Goal: Task Accomplishment & Management: Manage account settings

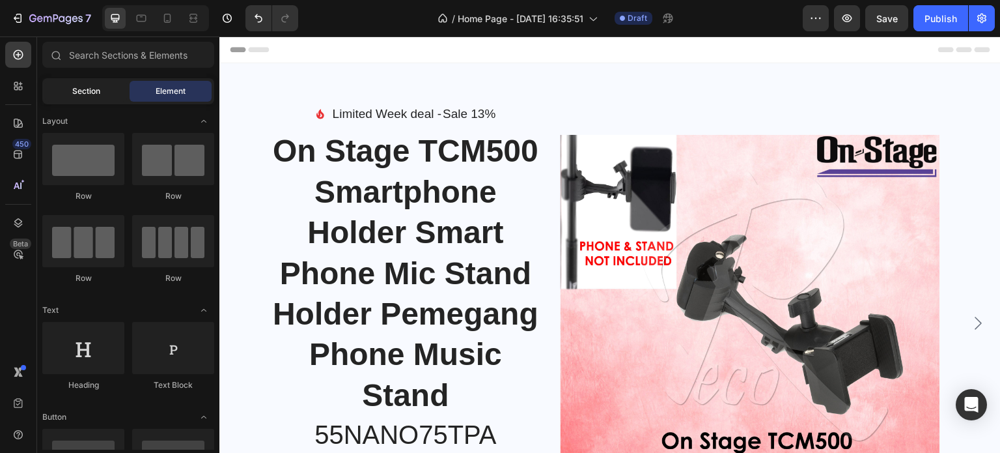
click at [86, 94] on span "Section" at bounding box center [86, 91] width 28 height 12
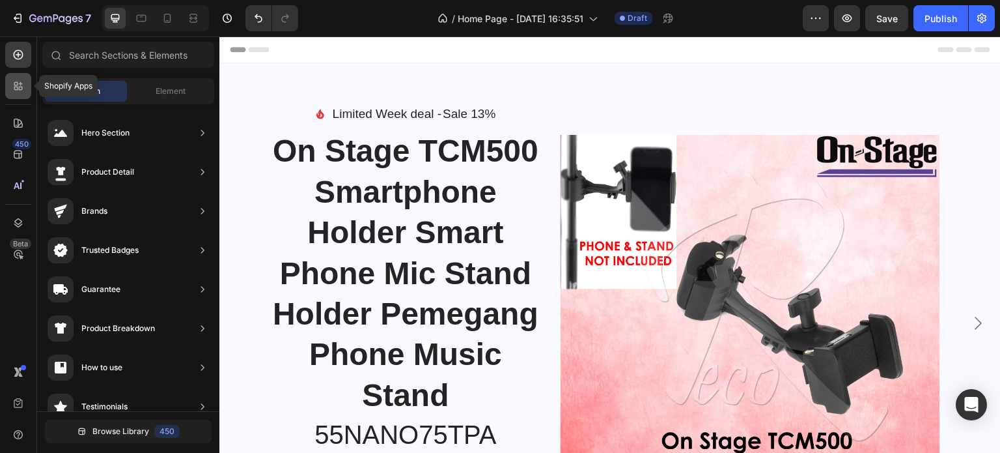
click at [15, 90] on icon at bounding box center [16, 89] width 4 height 4
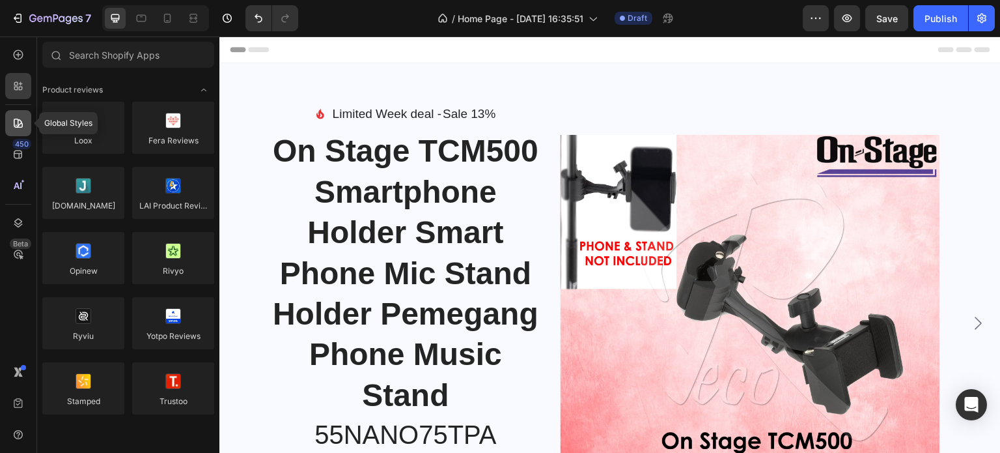
click at [6, 128] on div at bounding box center [18, 123] width 26 height 26
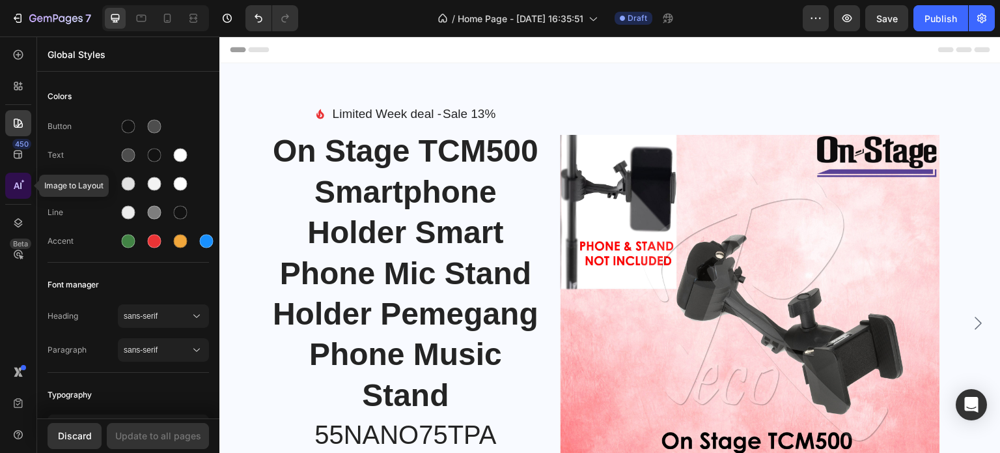
click at [13, 189] on icon at bounding box center [18, 185] width 13 height 13
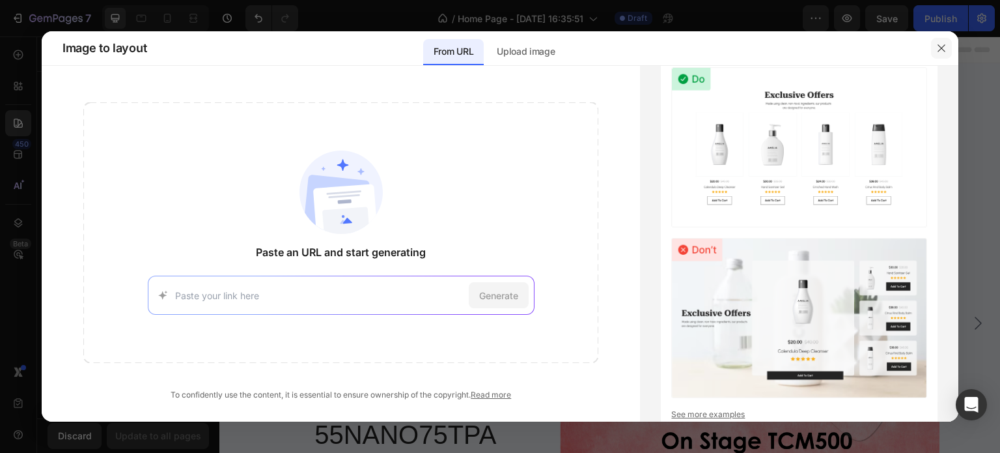
click at [941, 49] on icon "button" at bounding box center [941, 47] width 7 height 7
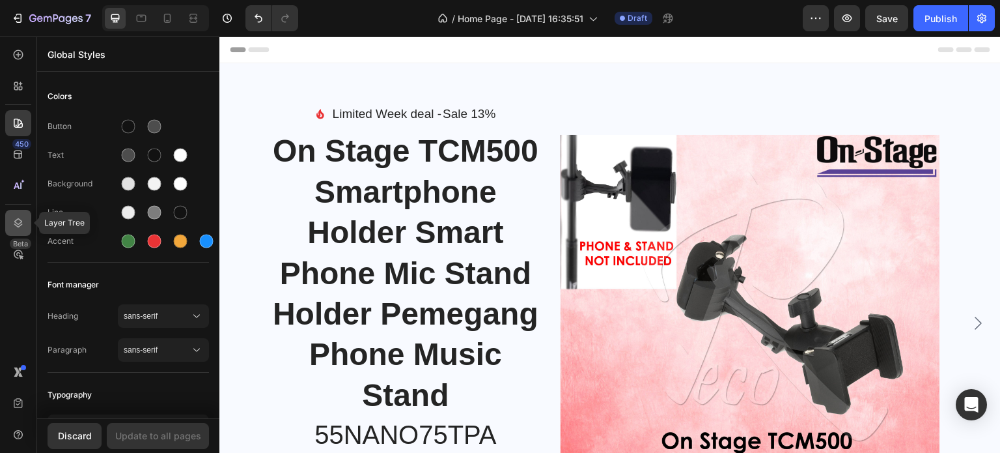
click at [20, 217] on icon at bounding box center [18, 222] width 13 height 13
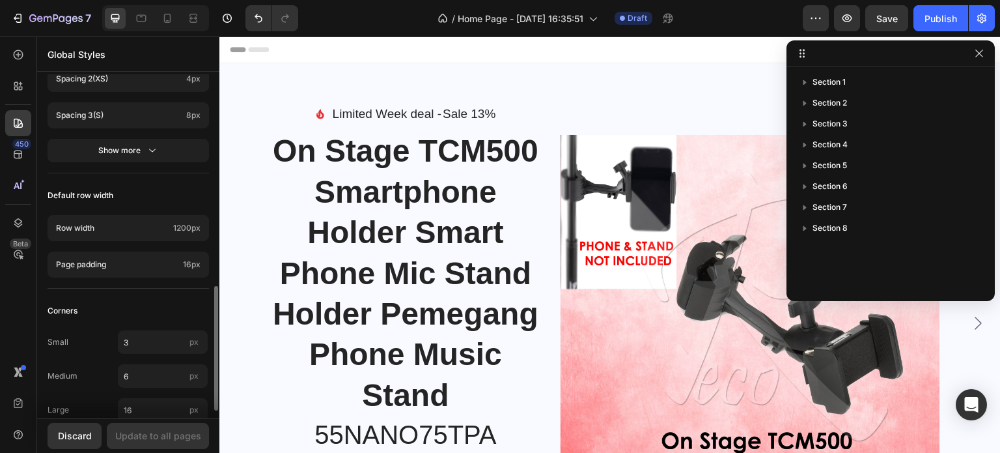
scroll to position [609, 0]
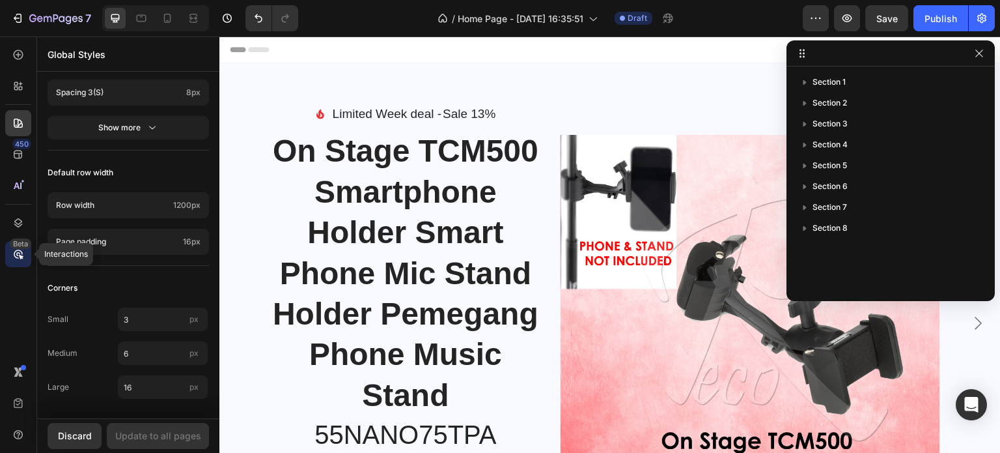
click at [18, 258] on icon at bounding box center [18, 253] width 13 height 13
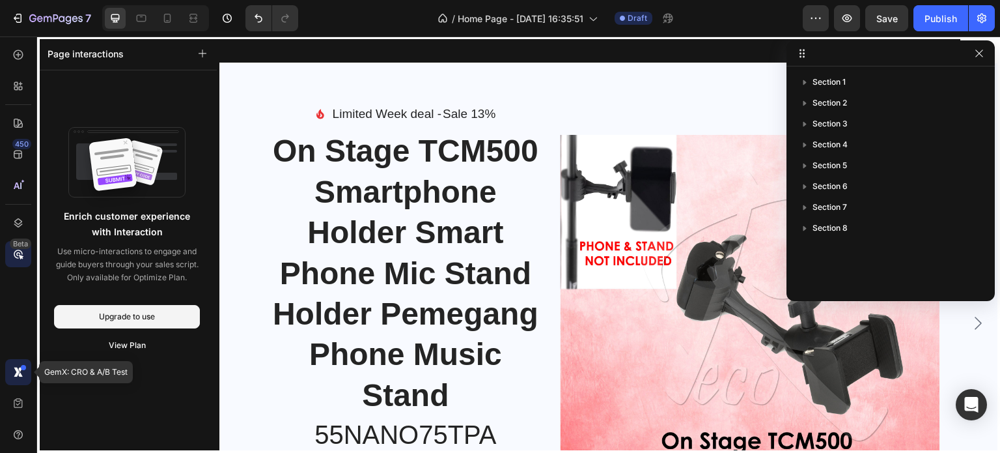
click at [13, 372] on icon at bounding box center [18, 371] width 13 height 13
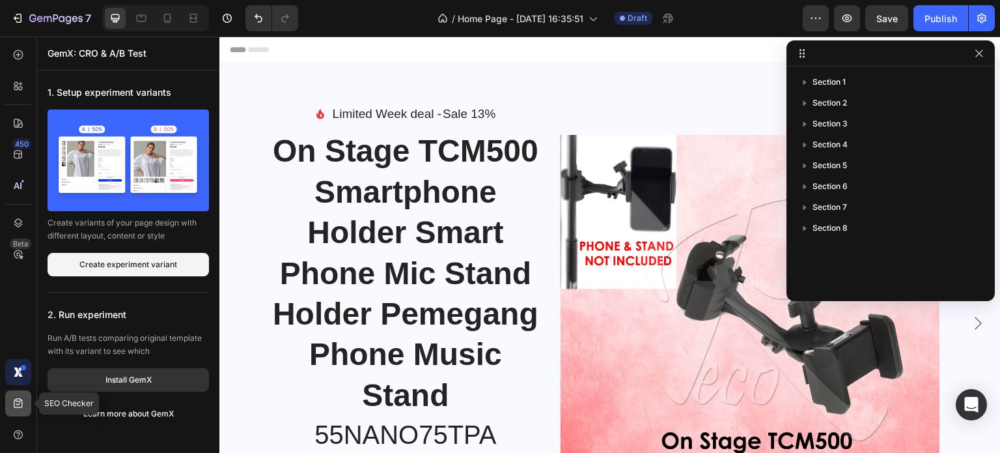
click at [25, 406] on div at bounding box center [18, 403] width 26 height 26
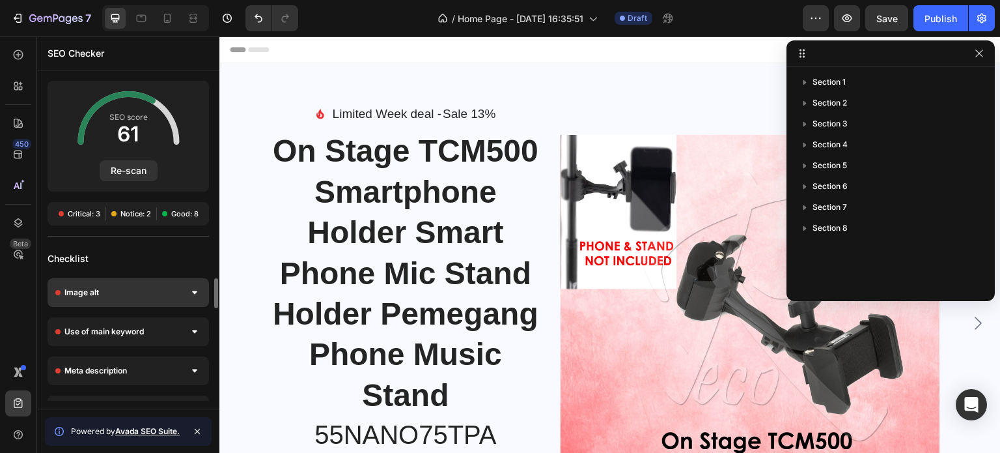
click at [172, 294] on div "Image alt" at bounding box center [128, 292] width 161 height 29
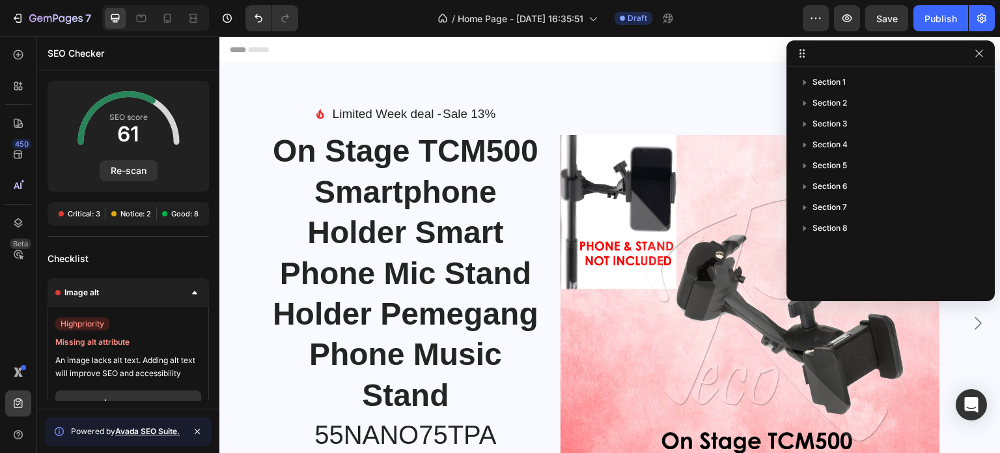
scroll to position [195, 0]
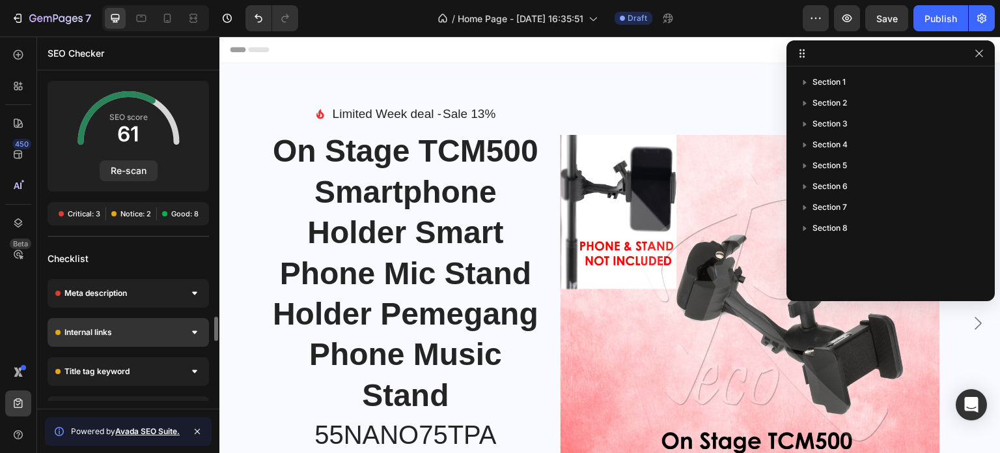
click at [111, 330] on span "Internal links" at bounding box center [88, 332] width 48 height 13
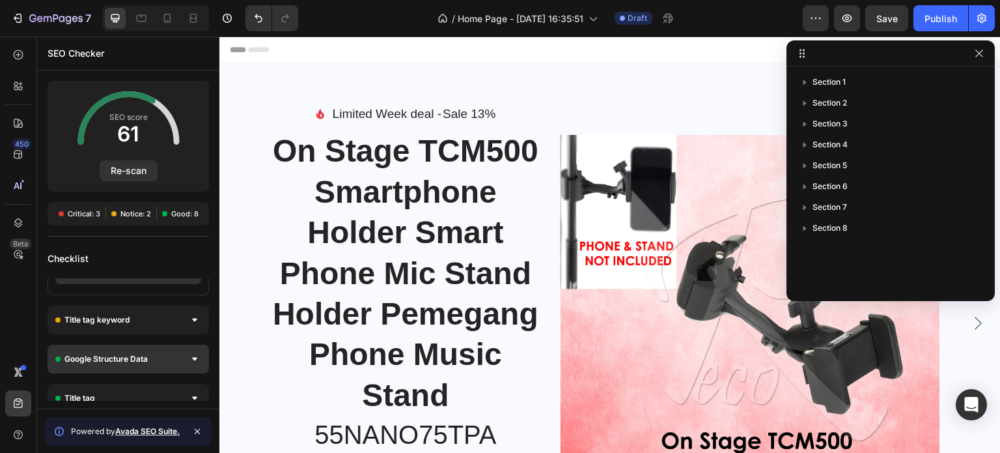
scroll to position [430, 0]
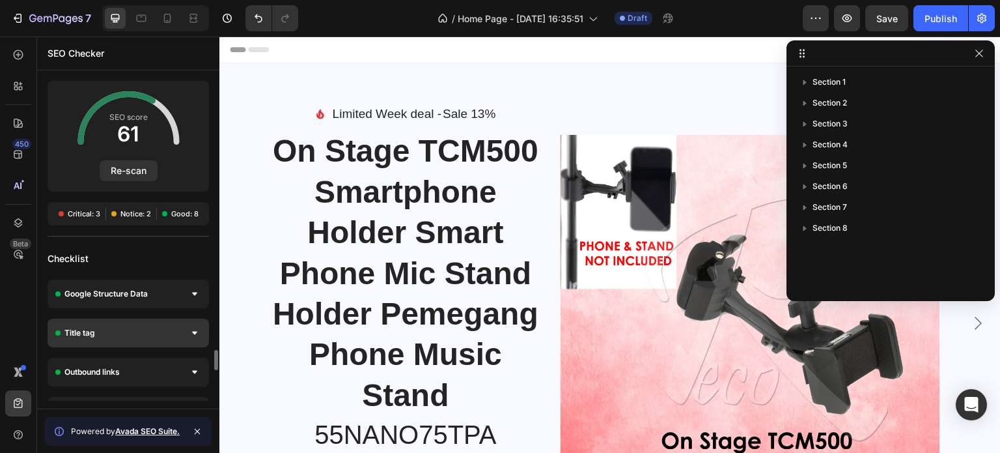
click at [141, 335] on div "Title tag" at bounding box center [128, 332] width 161 height 29
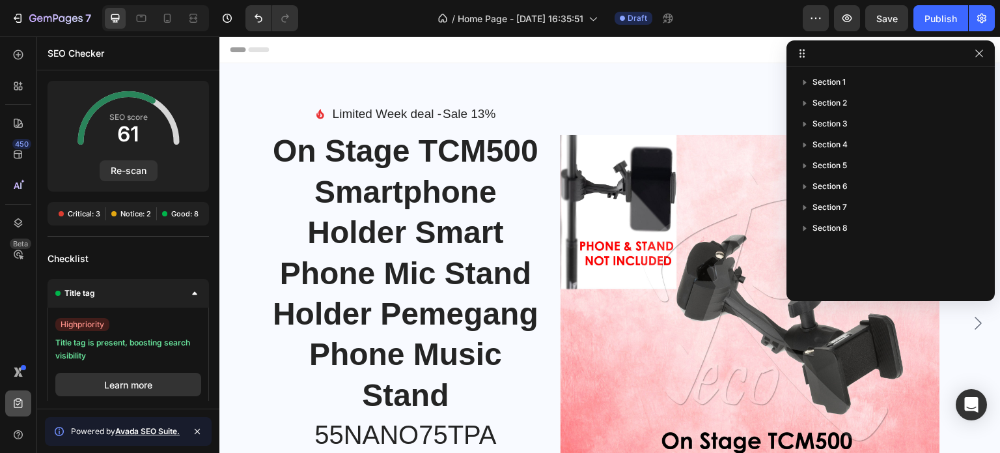
click at [8, 401] on div at bounding box center [18, 403] width 26 height 26
click at [13, 432] on icon at bounding box center [18, 434] width 13 height 13
click at [19, 60] on icon at bounding box center [18, 54] width 13 height 13
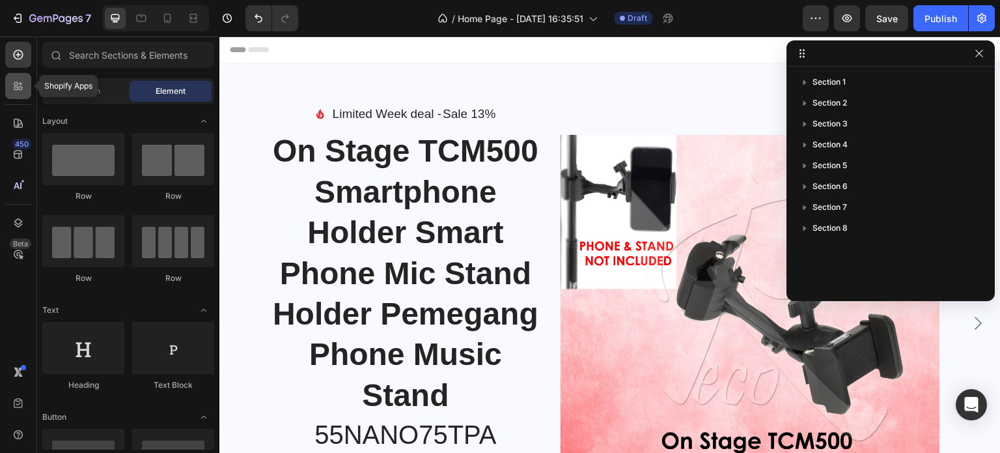
click at [14, 87] on icon at bounding box center [16, 89] width 4 height 4
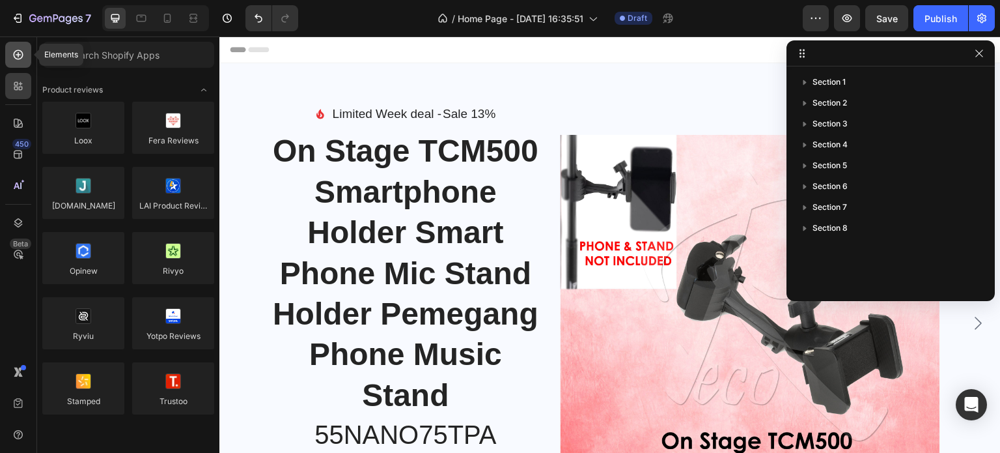
click at [12, 57] on icon at bounding box center [18, 54] width 13 height 13
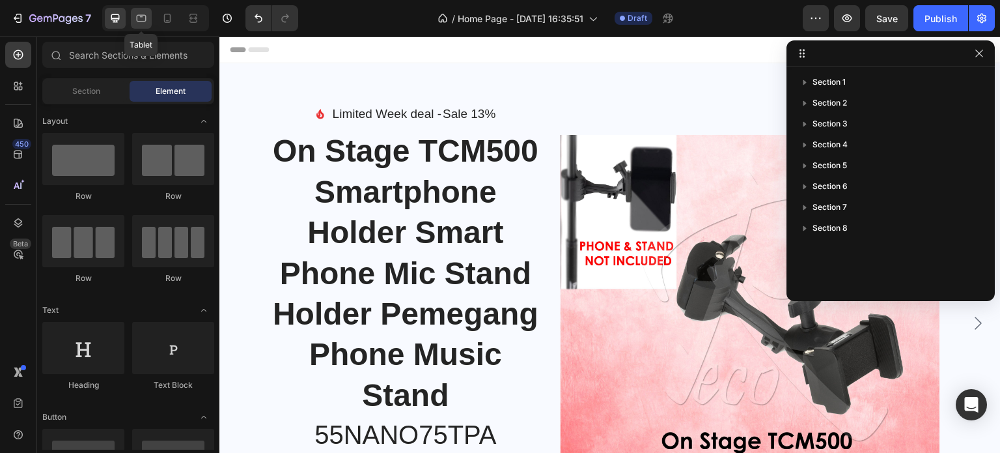
click at [141, 22] on icon at bounding box center [141, 18] width 13 height 13
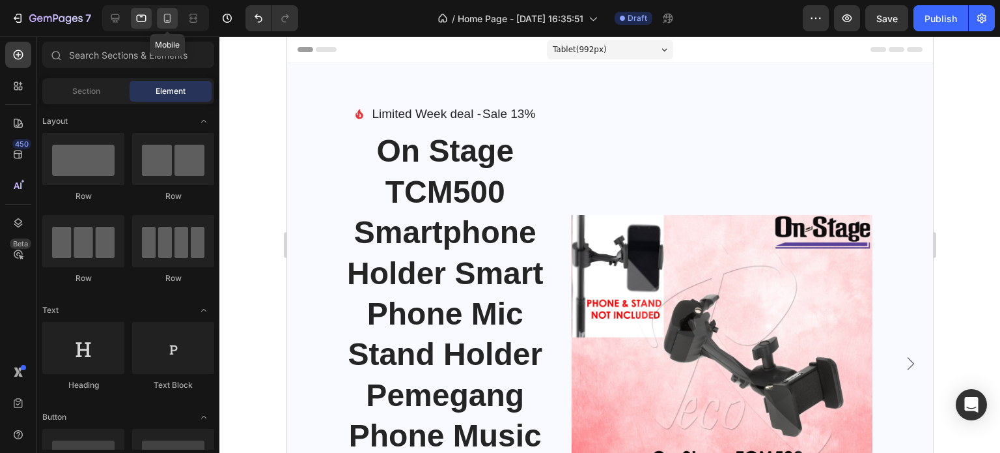
click at [173, 18] on icon at bounding box center [167, 18] width 13 height 13
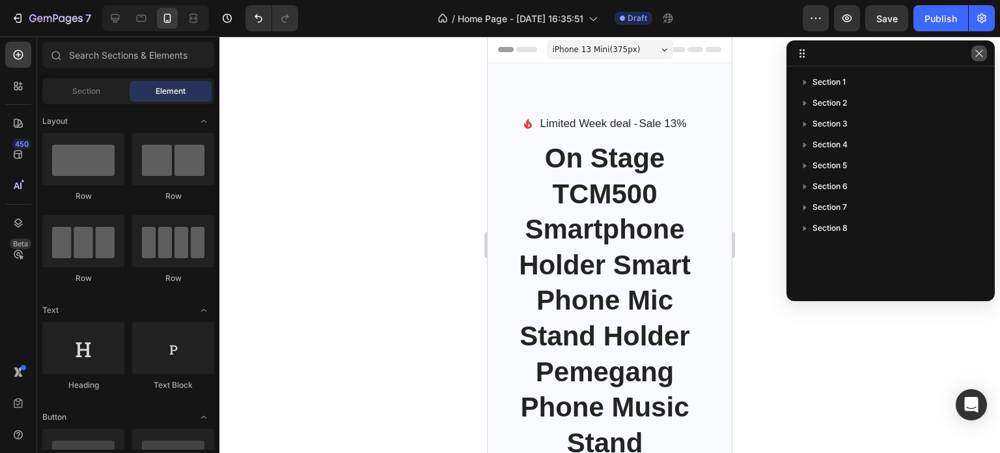
click at [979, 52] on icon "button" at bounding box center [978, 52] width 7 height 7
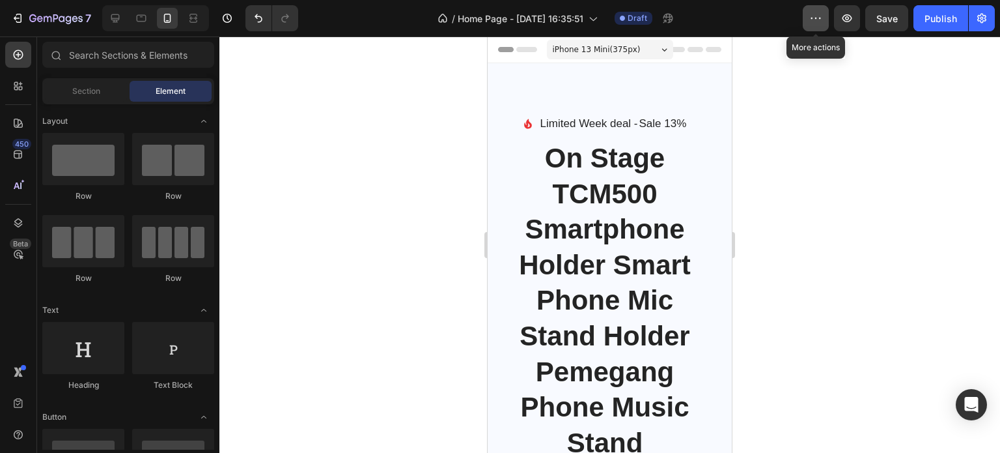
click at [810, 17] on icon "button" at bounding box center [815, 18] width 13 height 13
click at [18, 54] on icon at bounding box center [19, 55] width 10 height 10
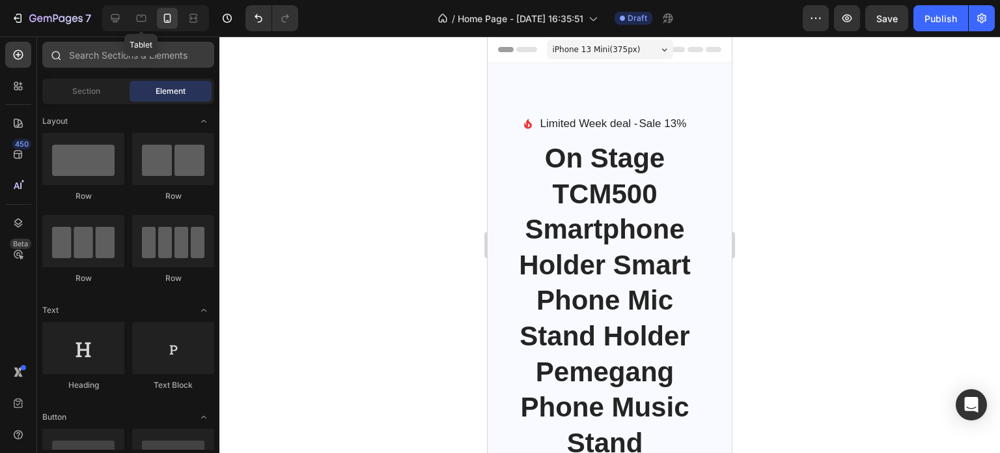
drag, startPoint x: 143, startPoint y: 19, endPoint x: 96, endPoint y: 46, distance: 53.4
click at [143, 18] on icon at bounding box center [141, 18] width 13 height 13
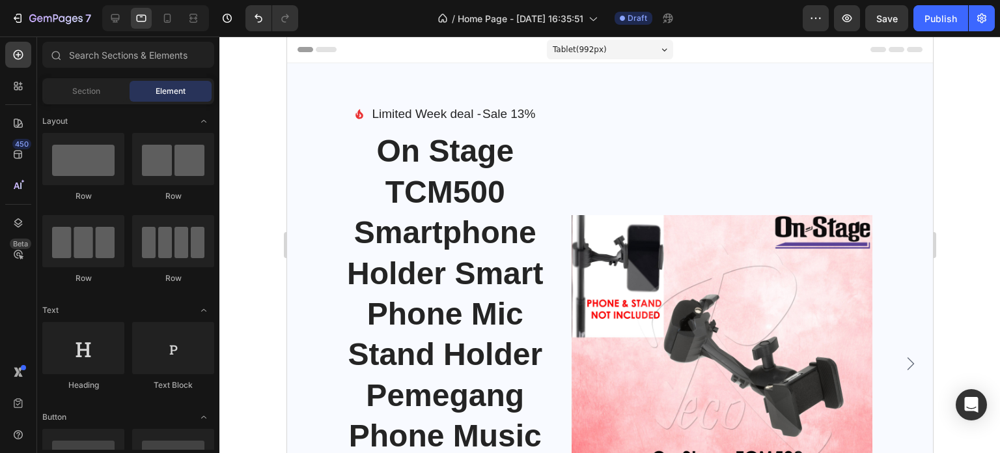
click at [326, 50] on span "Header" at bounding box center [325, 49] width 29 height 13
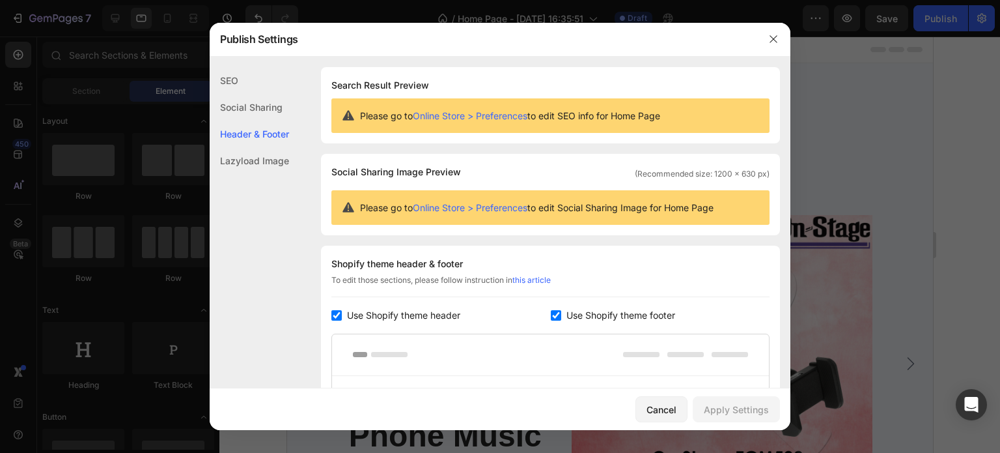
scroll to position [176, 0]
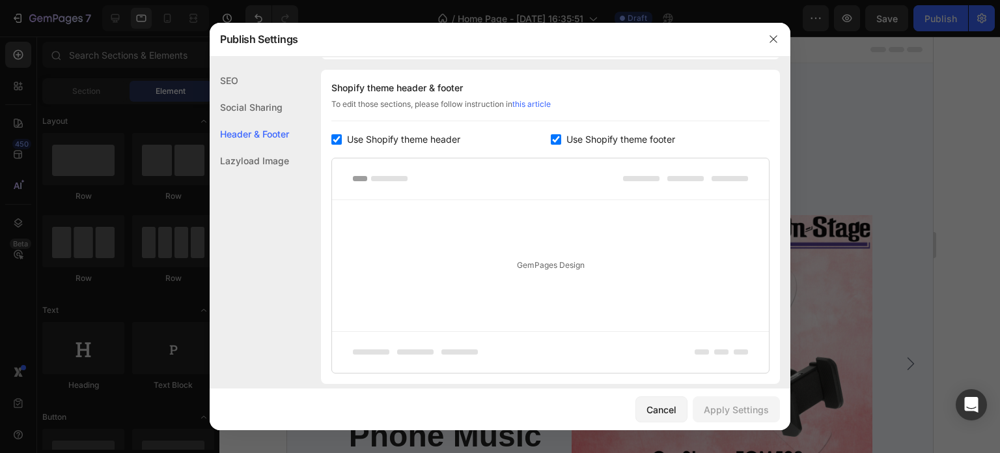
click at [245, 120] on div "Social Sharing" at bounding box center [249, 133] width 79 height 27
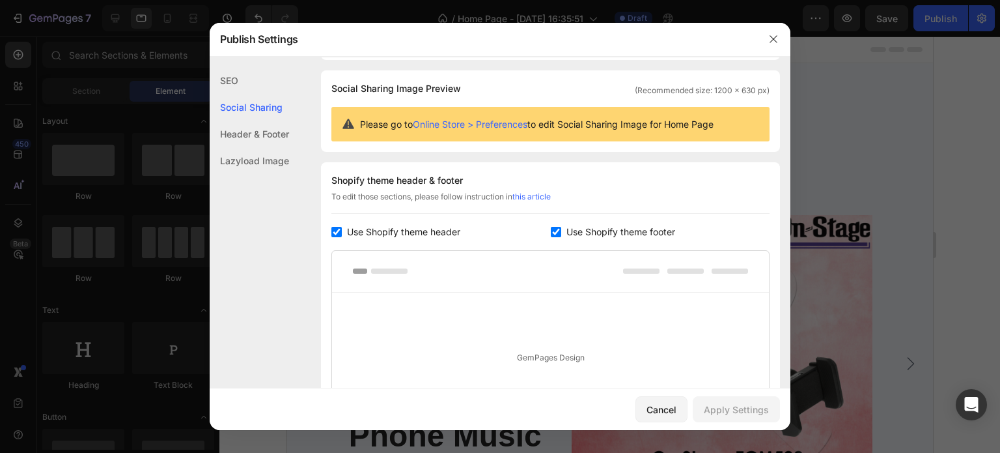
click at [241, 94] on div "SEO" at bounding box center [249, 107] width 79 height 27
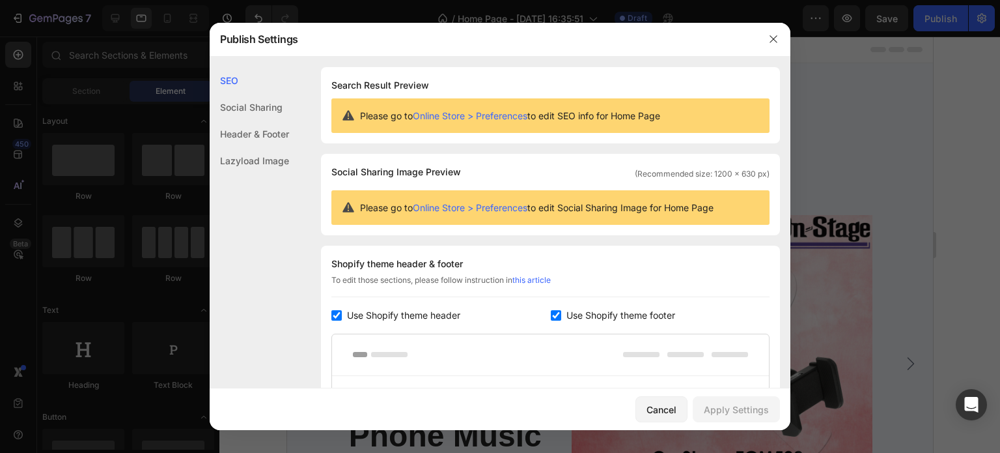
click at [506, 107] on div "Please go to Online Store > Preferences to edit SEO info for Home Page" at bounding box center [550, 115] width 438 height 35
click at [505, 114] on link "Online Store > Preferences" at bounding box center [470, 115] width 115 height 11
click at [495, 113] on link "Online Store > Preferences" at bounding box center [470, 115] width 115 height 11
click at [251, 163] on div "Lazyload Image" at bounding box center [249, 160] width 79 height 27
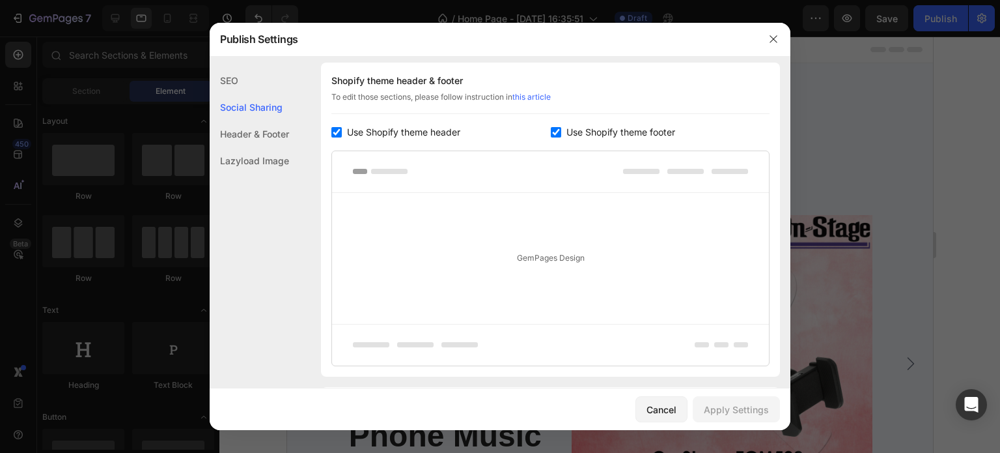
scroll to position [6, 0]
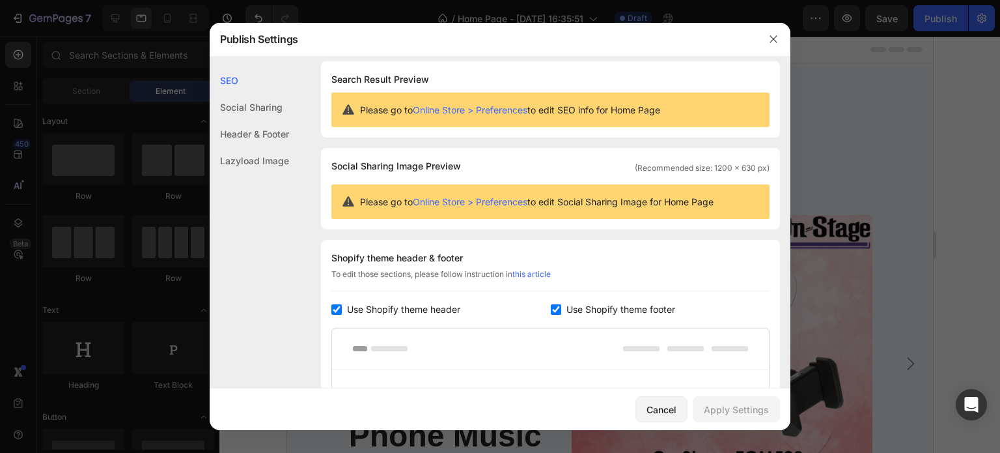
click at [517, 204] on link "Online Store > Preferences" at bounding box center [470, 201] width 115 height 11
drag, startPoint x: 661, startPoint y: 417, endPoint x: 594, endPoint y: 345, distance: 98.2
click at [661, 417] on button "Cancel" at bounding box center [661, 409] width 52 height 26
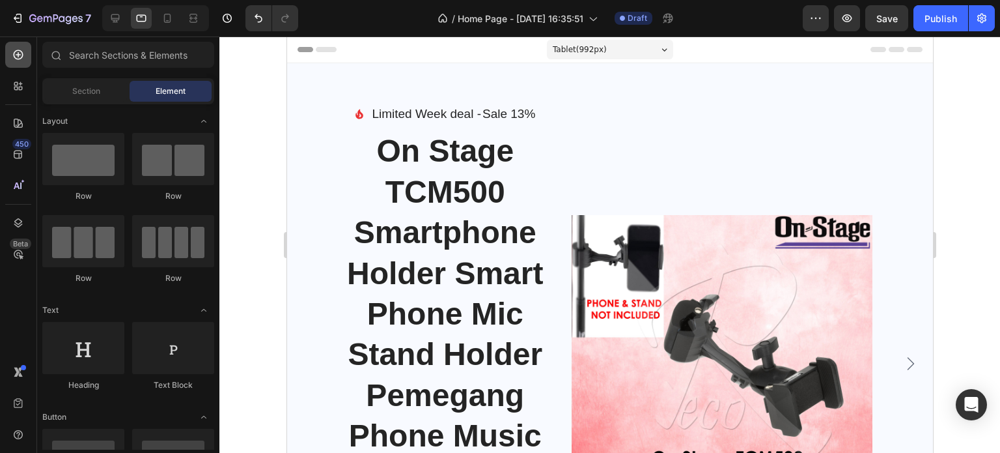
click at [18, 53] on icon at bounding box center [19, 55] width 10 height 10
click at [592, 49] on span "Tablet ( 992 px)" at bounding box center [579, 49] width 54 height 13
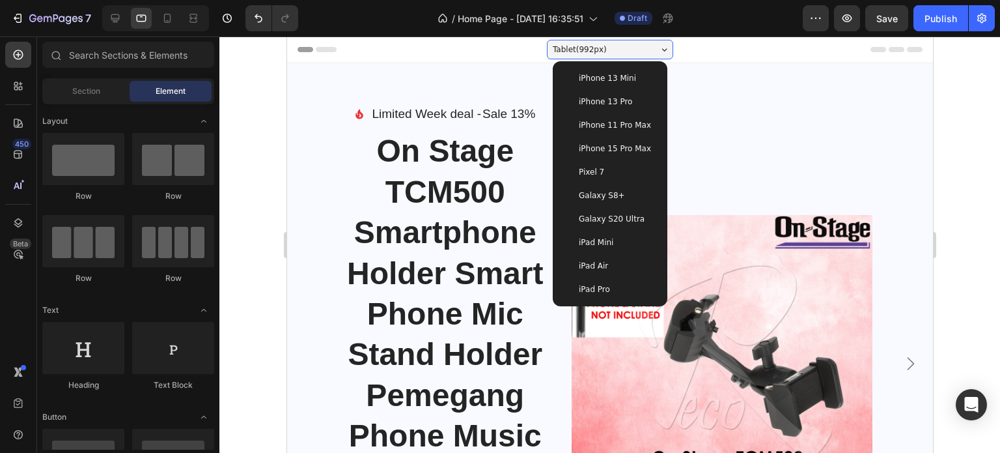
click at [592, 49] on span "Tablet ( 992 px)" at bounding box center [579, 49] width 54 height 13
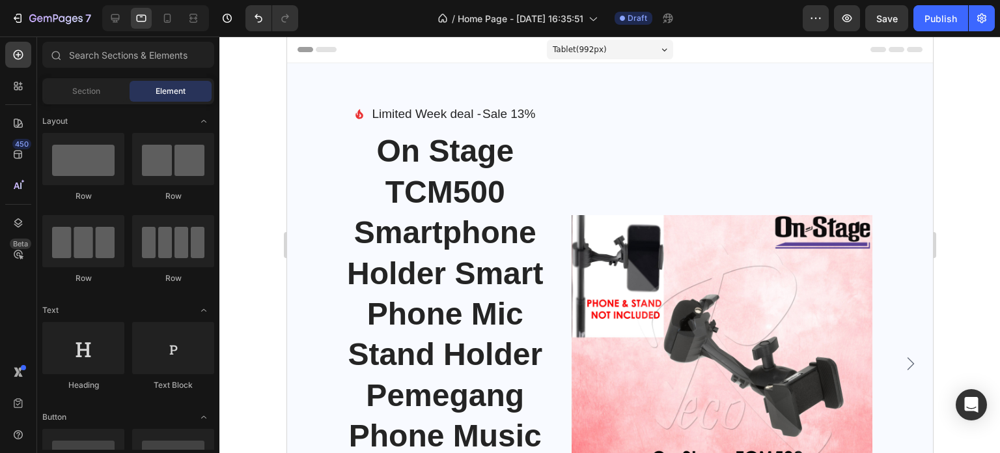
click at [327, 50] on span "Header" at bounding box center [325, 49] width 29 height 13
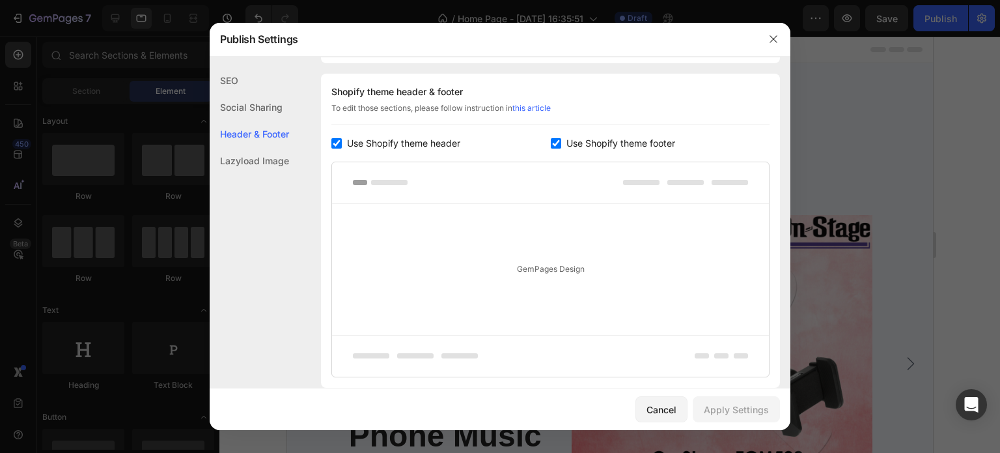
scroll to position [176, 0]
click at [395, 145] on span "Use Shopify theme header" at bounding box center [403, 140] width 113 height 16
checkbox input "false"
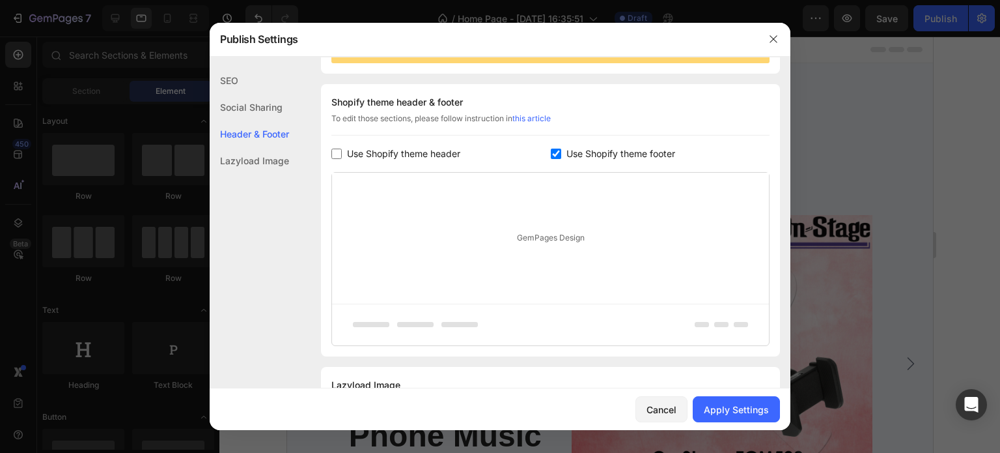
scroll to position [160, 0]
click at [551, 154] on input "checkbox" at bounding box center [556, 155] width 10 height 10
checkbox input "false"
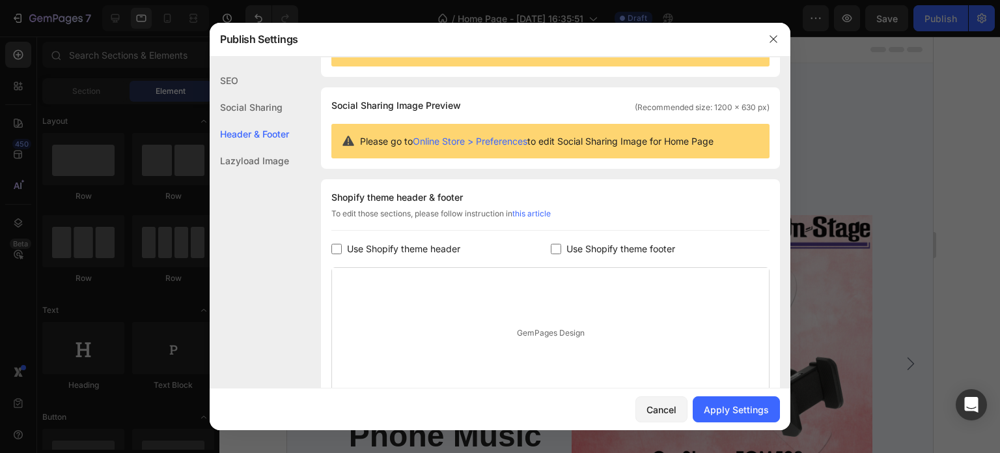
scroll to position [0, 0]
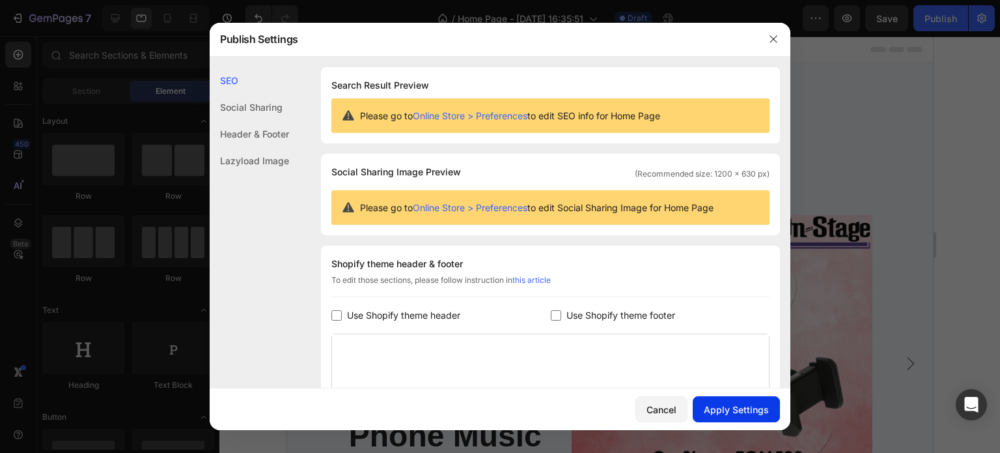
click at [726, 406] on div "Apply Settings" at bounding box center [736, 409] width 65 height 14
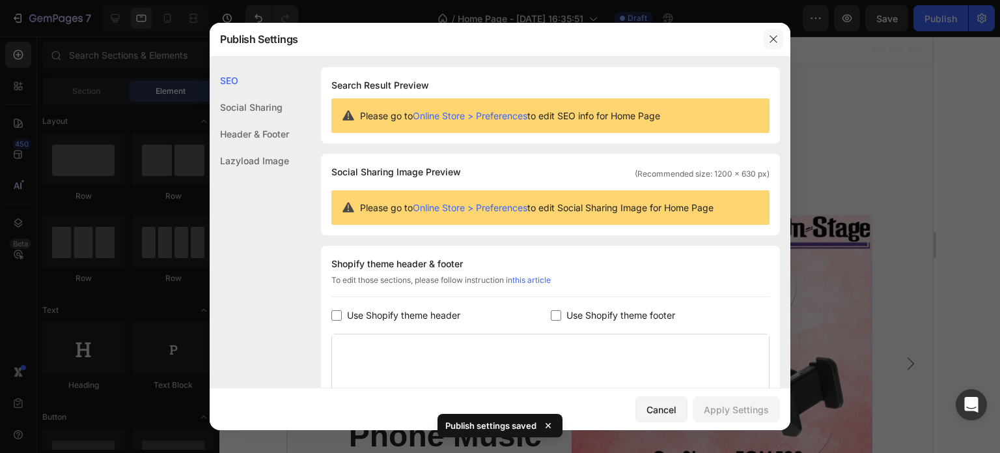
click at [774, 42] on icon "button" at bounding box center [773, 39] width 10 height 10
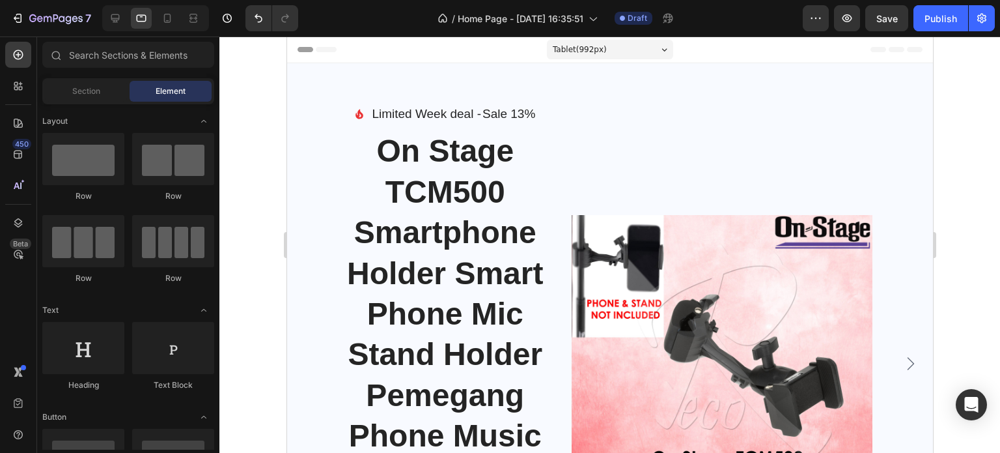
click at [307, 51] on div "Header" at bounding box center [318, 50] width 48 height 16
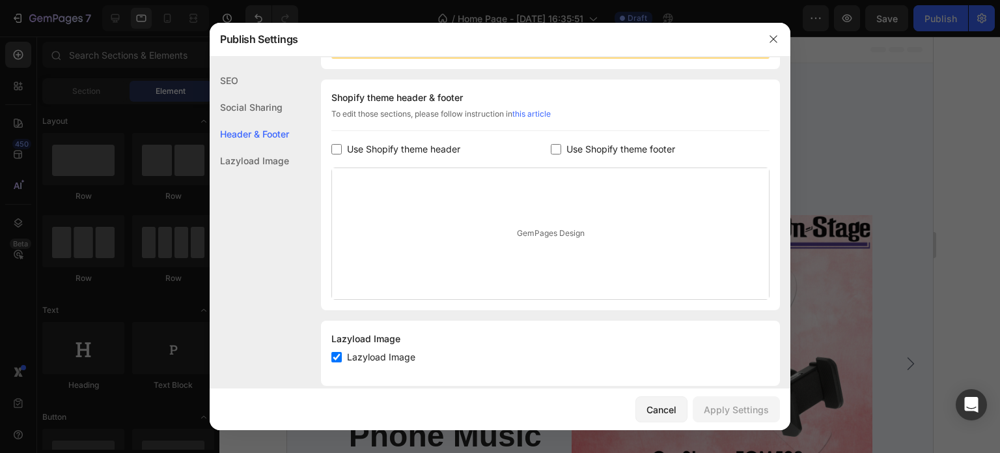
scroll to position [176, 0]
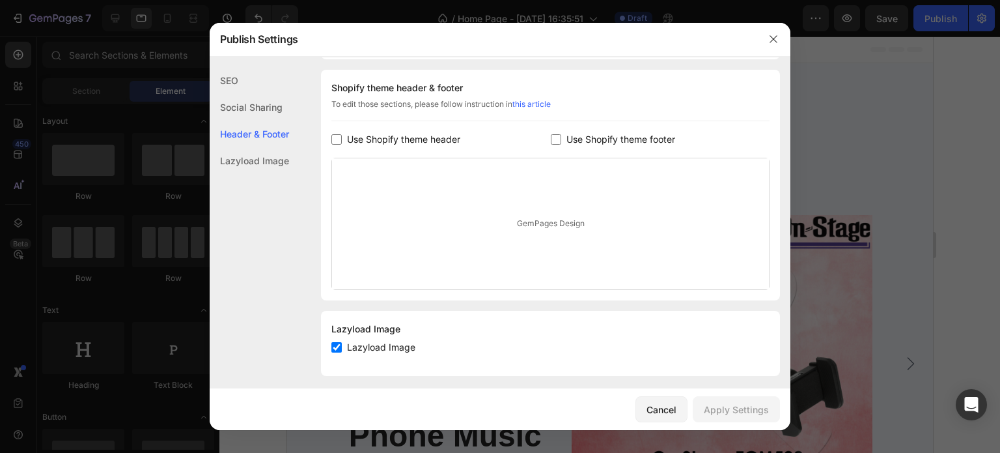
drag, startPoint x: 357, startPoint y: 139, endPoint x: 370, endPoint y: 142, distance: 13.3
click at [357, 139] on span "Use Shopify theme header" at bounding box center [403, 140] width 113 height 16
checkbox input "true"
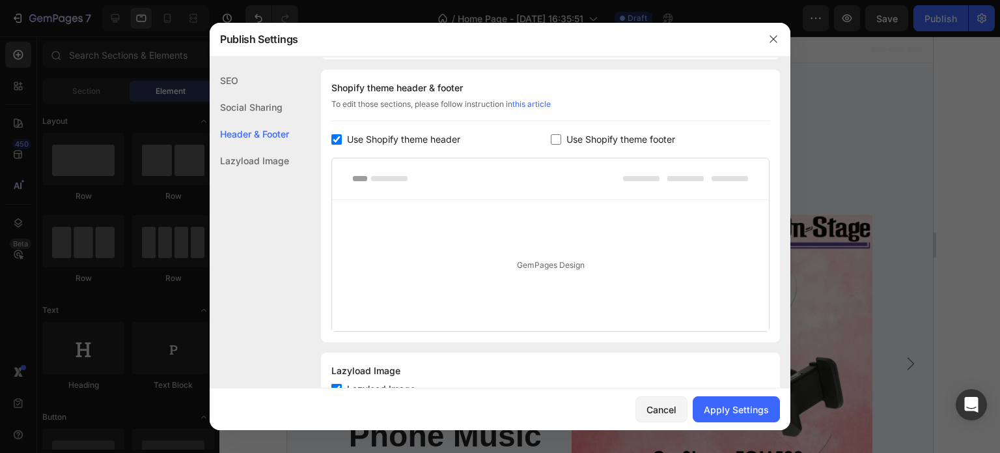
click at [561, 143] on label "Use Shopify theme footer" at bounding box center [618, 140] width 114 height 16
checkbox input "true"
click at [737, 406] on div "Apply Settings" at bounding box center [736, 409] width 65 height 14
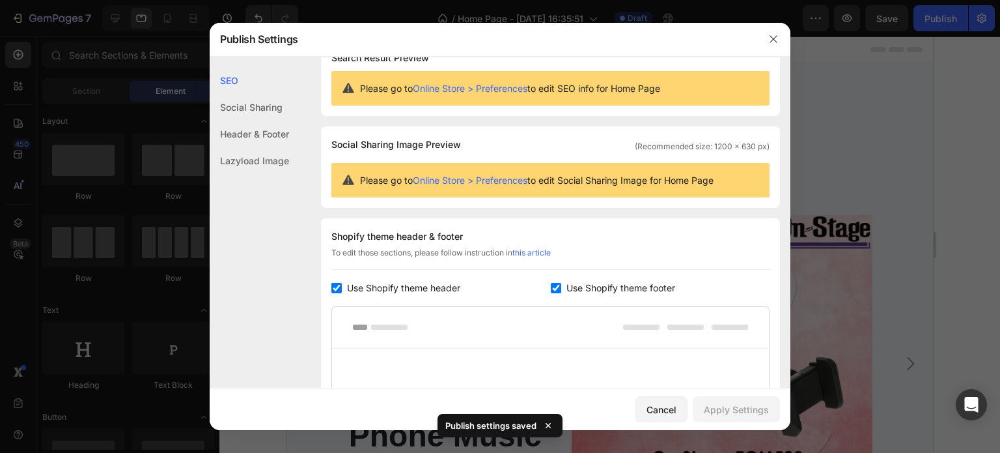
scroll to position [0, 0]
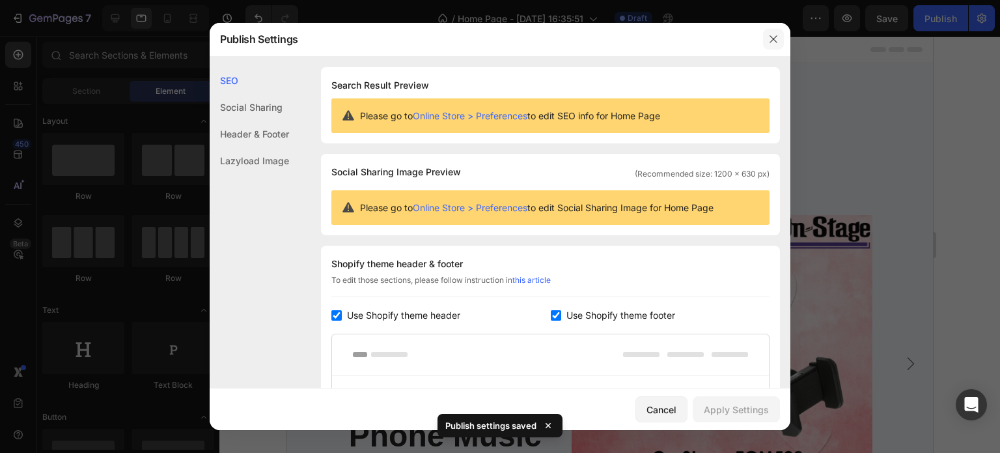
drag, startPoint x: 768, startPoint y: 40, endPoint x: 229, endPoint y: 148, distance: 550.6
click at [768, 40] on icon "button" at bounding box center [773, 39] width 10 height 10
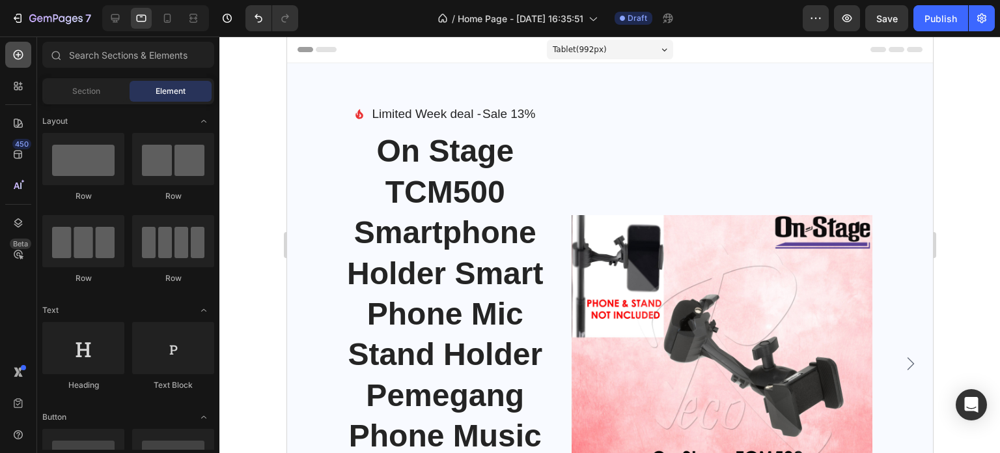
click at [16, 55] on icon at bounding box center [18, 54] width 13 height 13
click at [311, 51] on div "Header" at bounding box center [318, 50] width 48 height 16
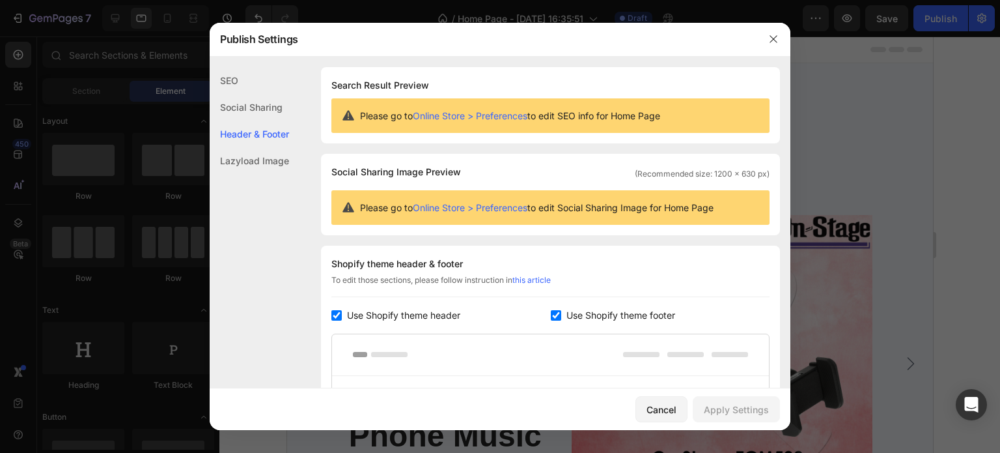
scroll to position [176, 0]
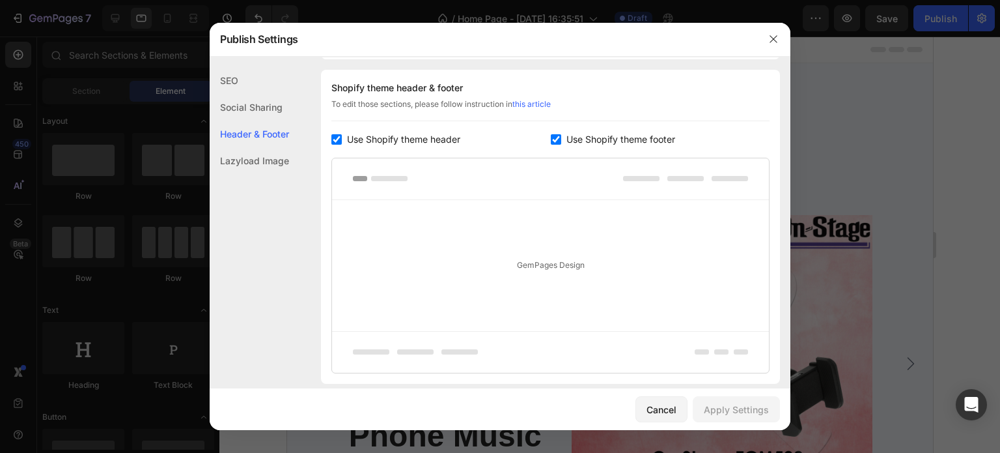
drag, startPoint x: 555, startPoint y: 265, endPoint x: 514, endPoint y: 241, distance: 47.6
click at [555, 265] on div "GemPages Design" at bounding box center [550, 265] width 437 height 131
click at [389, 177] on rect at bounding box center [389, 178] width 36 height 5
click at [389, 176] on rect at bounding box center [389, 178] width 36 height 5
click at [545, 104] on link "this article" at bounding box center [531, 104] width 38 height 10
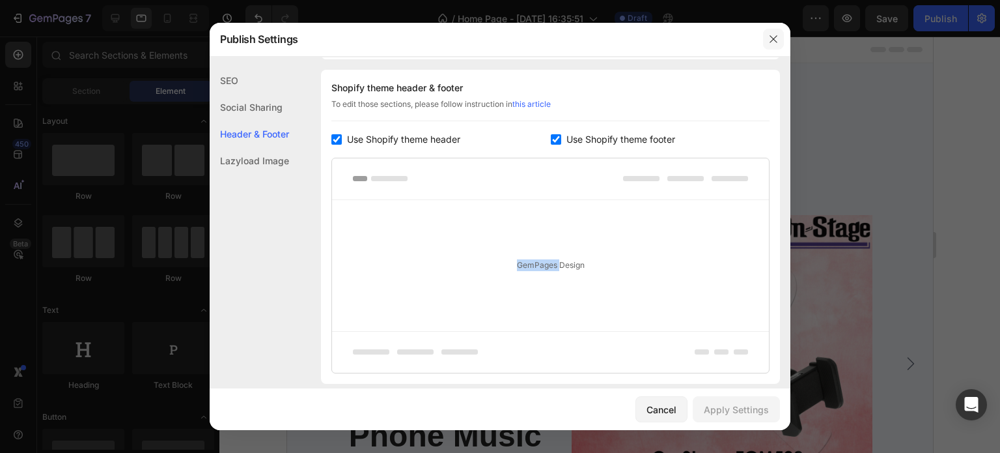
click at [773, 36] on icon "button" at bounding box center [773, 39] width 10 height 10
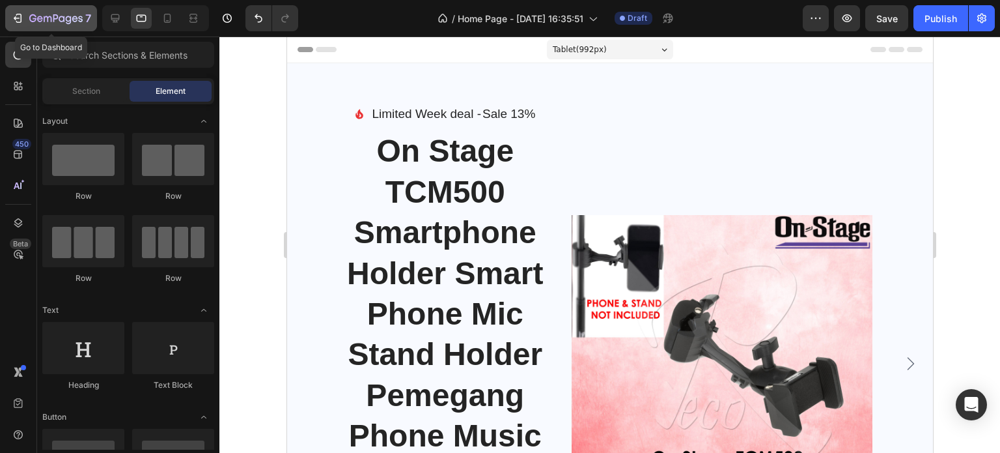
click at [18, 24] on icon "button" at bounding box center [17, 18] width 13 height 13
